Goal: Navigation & Orientation: Find specific page/section

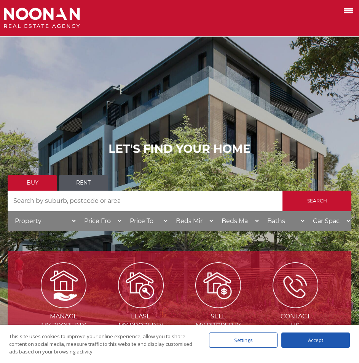
scroll to position [76, 0]
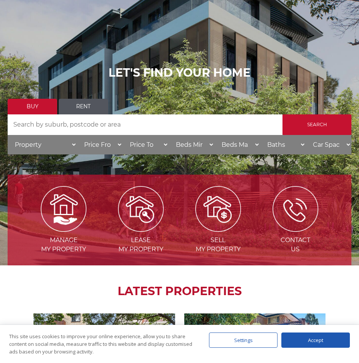
click at [90, 104] on link "Rent" at bounding box center [84, 107] width 50 height 16
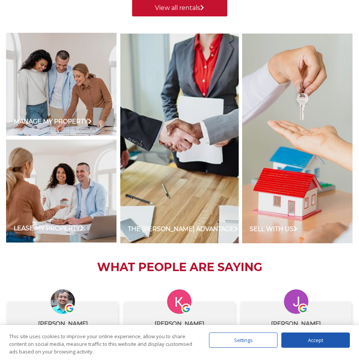
scroll to position [510, 0]
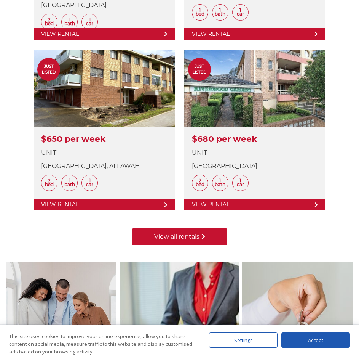
click at [197, 238] on link "View all rentals" at bounding box center [179, 236] width 95 height 17
